Goal: Connect with others: Establish contact or relationships with other users

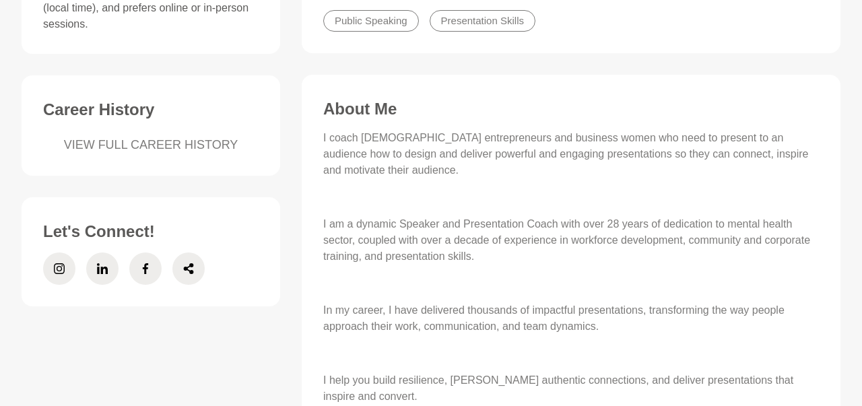
scroll to position [490, 0]
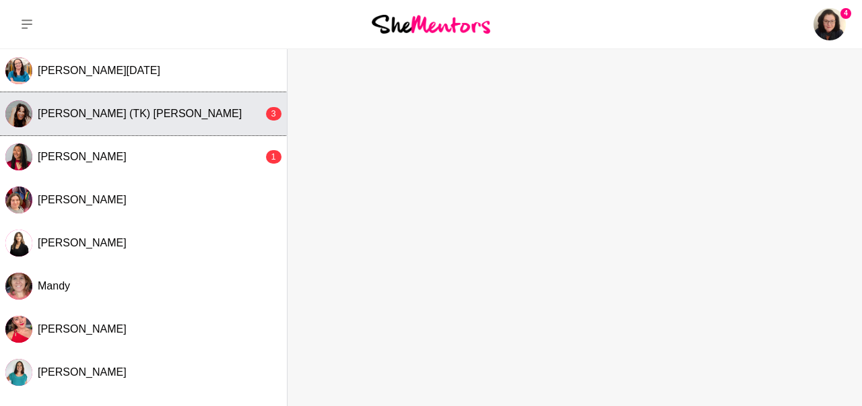
click at [119, 117] on span "[PERSON_NAME] (TK) [PERSON_NAME]" at bounding box center [140, 113] width 204 height 11
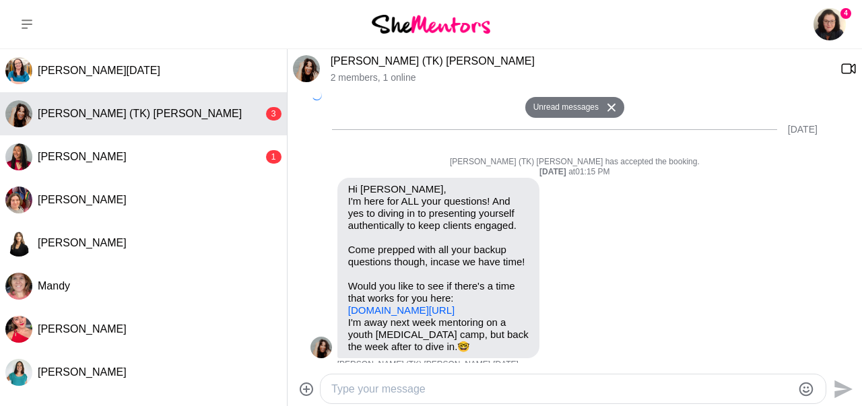
scroll to position [771, 0]
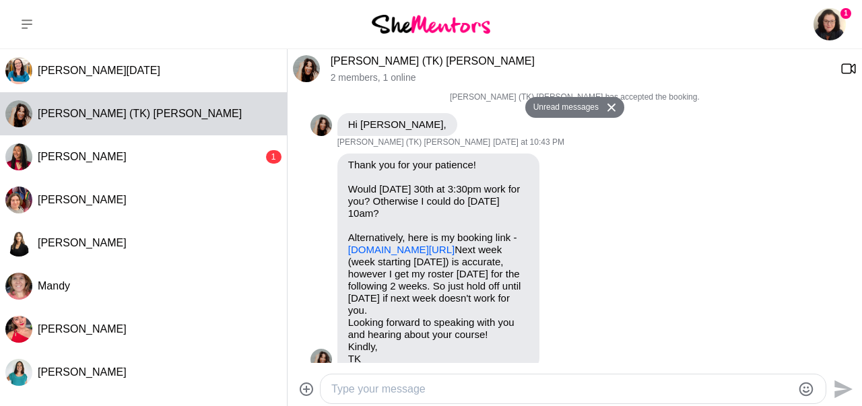
click at [376, 388] on textarea "Type your message" at bounding box center [561, 389] width 461 height 16
type textarea "Thank you! I will book via your diary."
click at [836, 389] on icon "Send" at bounding box center [842, 390] width 22 height 22
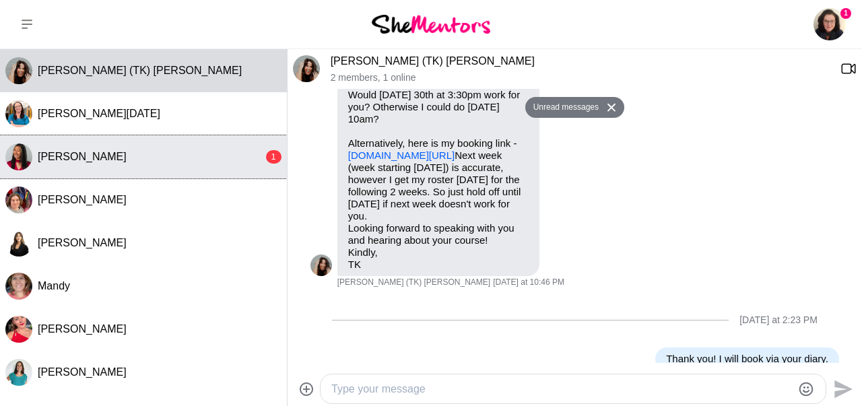
click at [215, 161] on div "[PERSON_NAME]" at bounding box center [151, 156] width 226 height 13
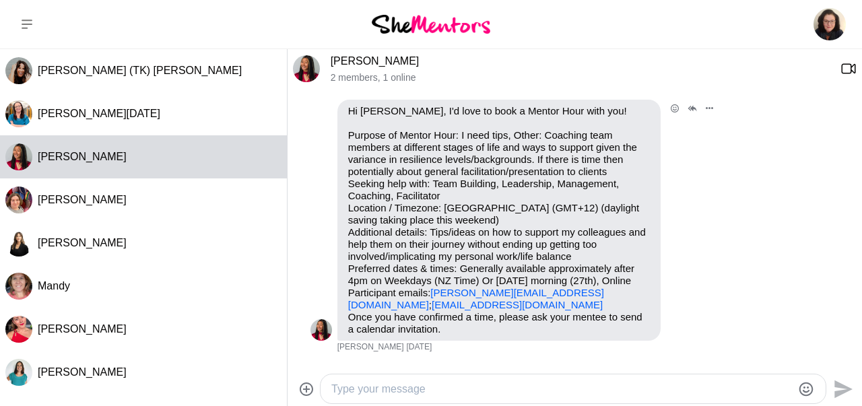
scroll to position [43, 0]
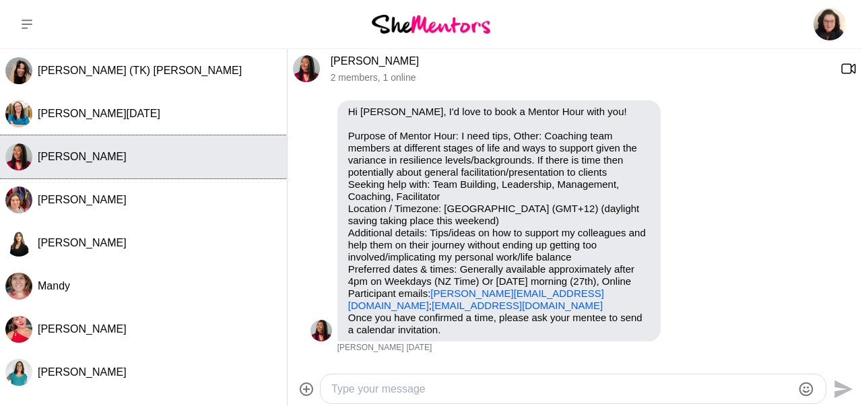
click at [82, 161] on span "[PERSON_NAME]" at bounding box center [82, 156] width 89 height 11
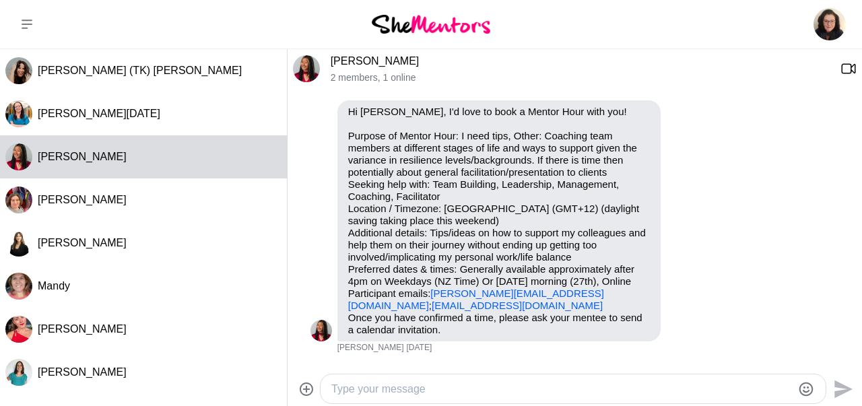
click at [356, 65] on link "[PERSON_NAME]" at bounding box center [375, 60] width 89 height 11
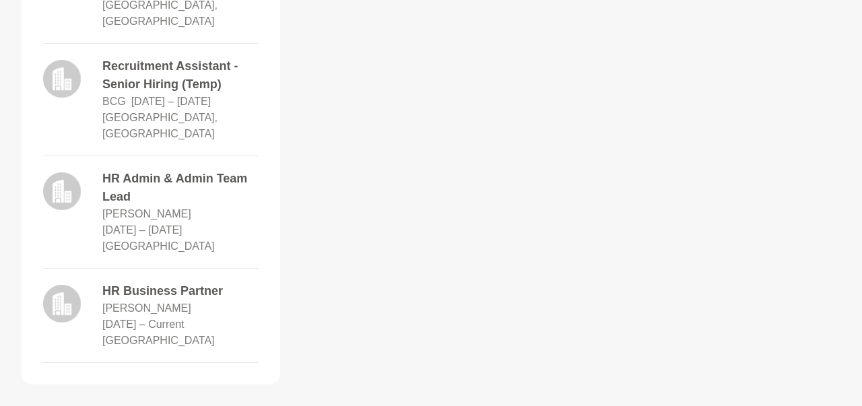
scroll to position [820, 0]
